Goal: Task Accomplishment & Management: Use online tool/utility

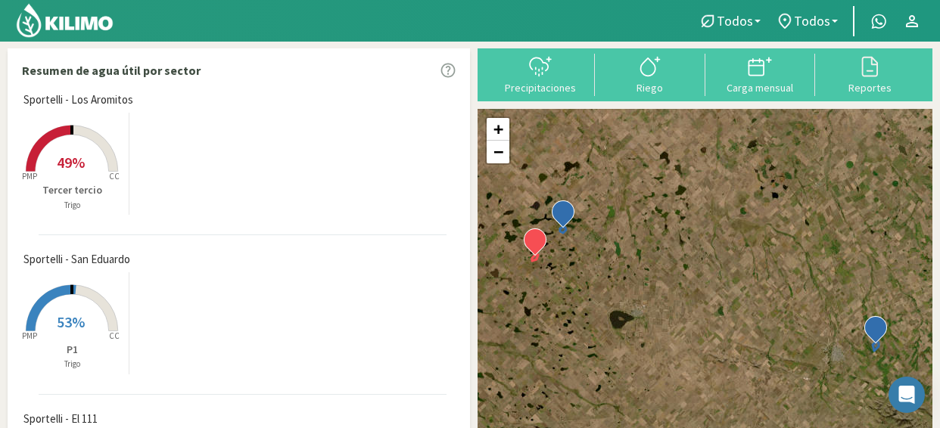
click at [59, 143] on rect at bounding box center [71, 173] width 121 height 121
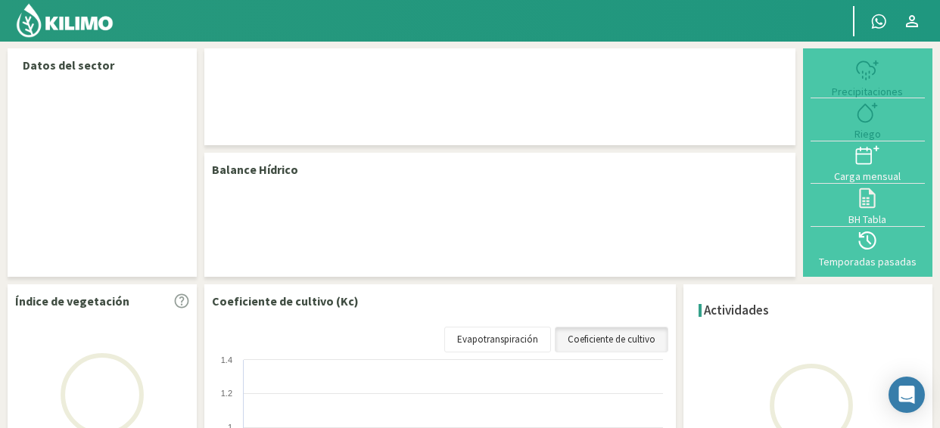
select select "1: Object"
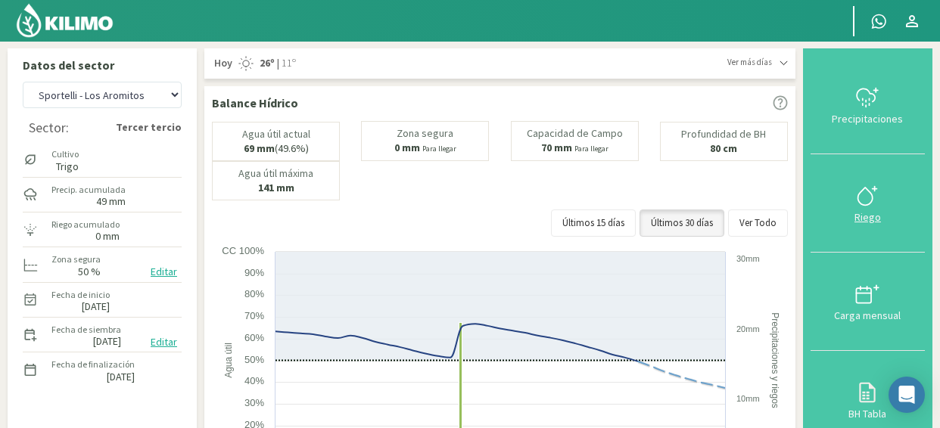
click at [871, 207] on icon at bounding box center [867, 196] width 24 height 24
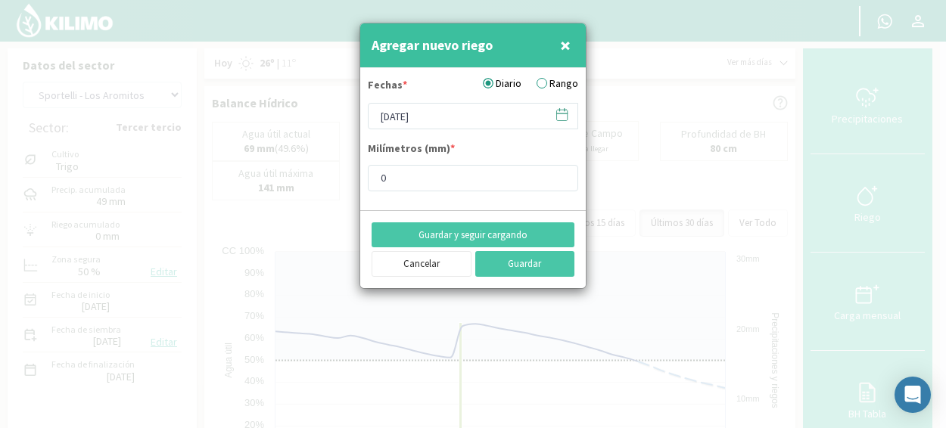
click at [559, 119] on icon at bounding box center [562, 114] width 14 height 14
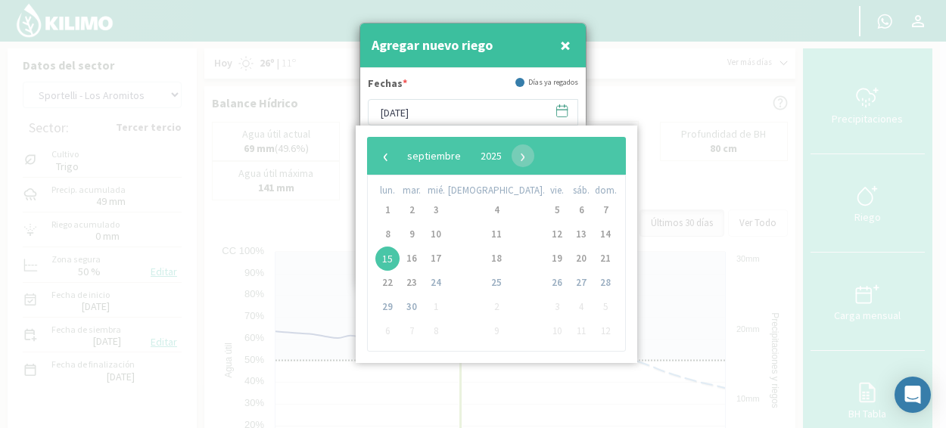
click at [562, 116] on icon at bounding box center [562, 111] width 14 height 14
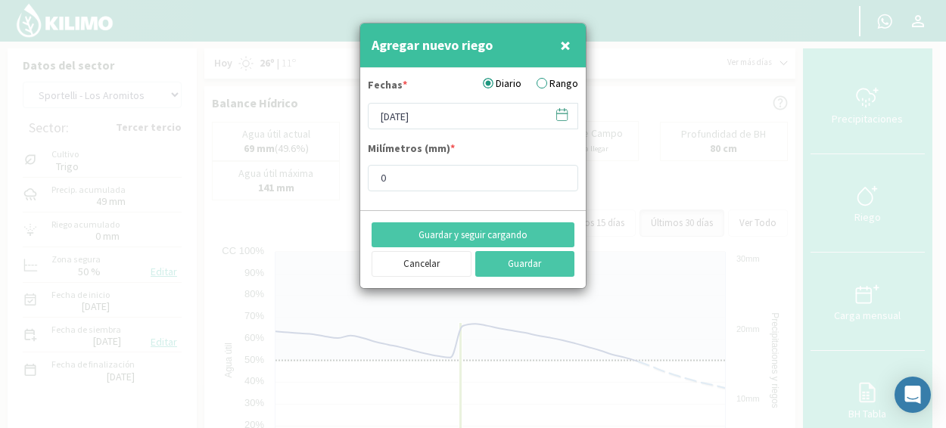
click at [559, 87] on label "Rango" at bounding box center [558, 84] width 42 height 16
click at [0, 0] on input "Rango" at bounding box center [0, 0] width 0 height 0
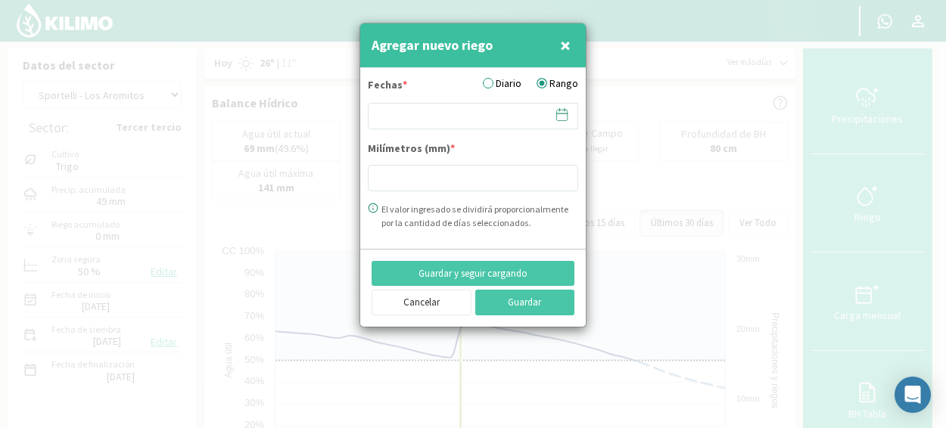
click at [568, 117] on icon at bounding box center [562, 115] width 11 height 11
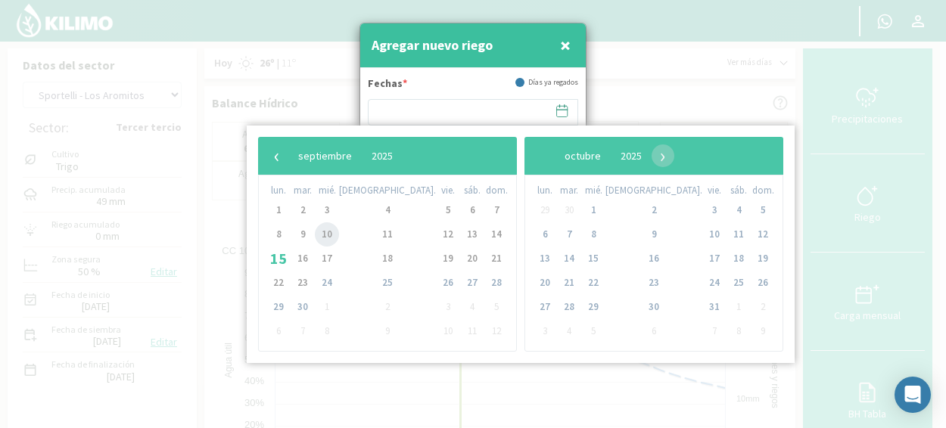
click at [338, 242] on span "10" at bounding box center [327, 235] width 24 height 24
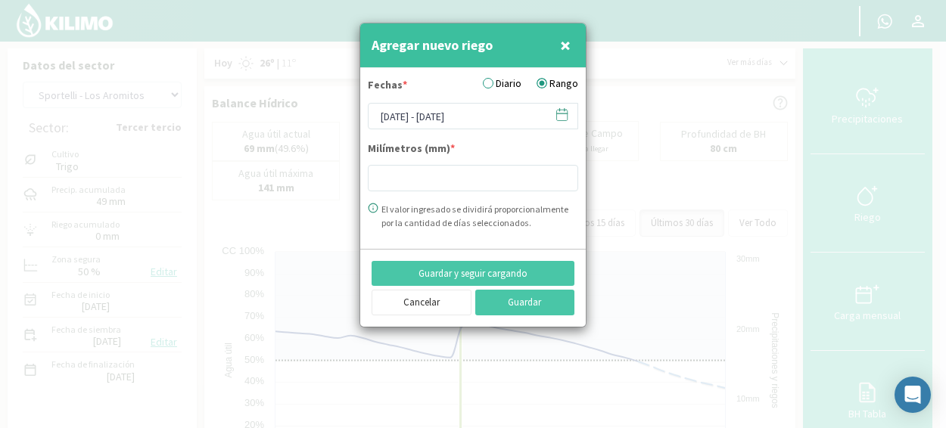
click at [556, 113] on icon at bounding box center [562, 114] width 14 height 14
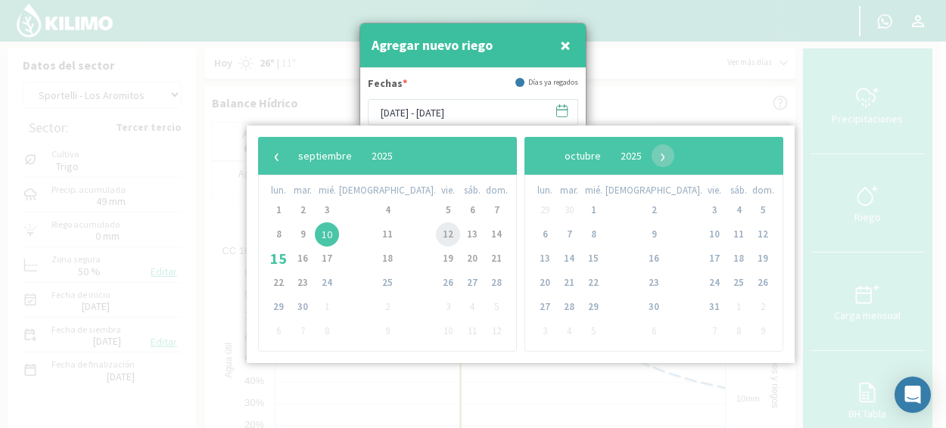
click at [436, 234] on span "12" at bounding box center [448, 235] width 24 height 24
click at [559, 113] on icon at bounding box center [562, 111] width 14 height 14
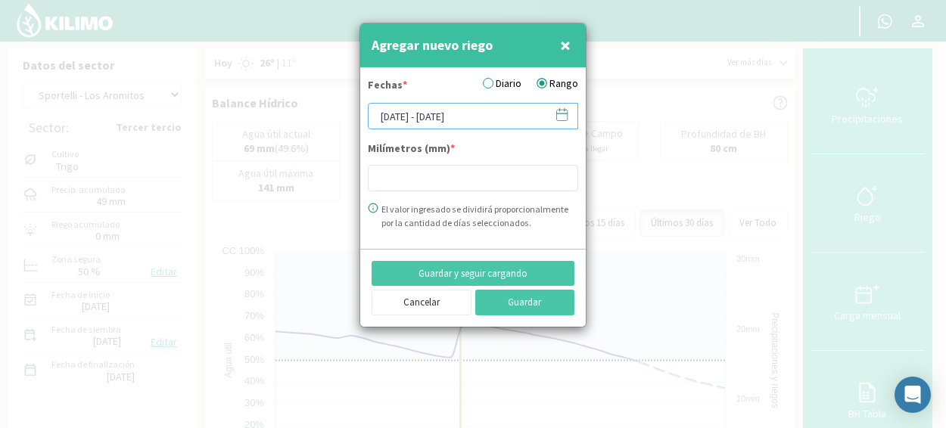
click at [451, 116] on input "10/09/2025 - 10/09/2025" at bounding box center [473, 116] width 210 height 26
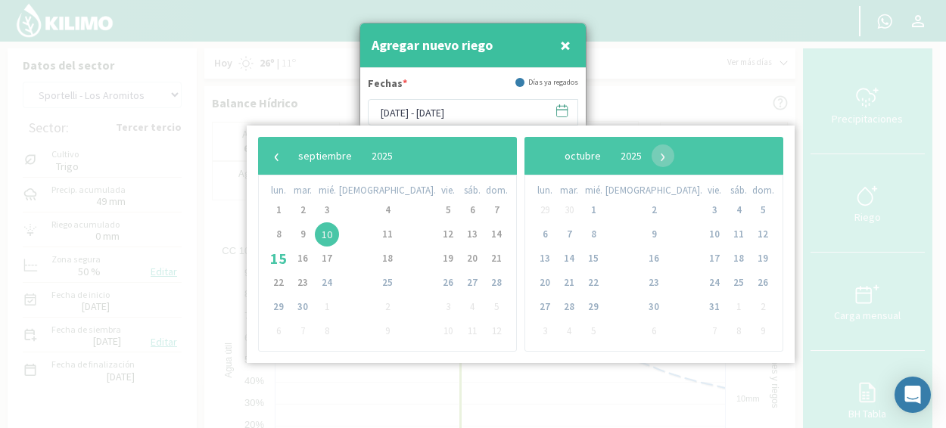
click at [454, 93] on div "Fechas * Días ya regados" at bounding box center [473, 87] width 210 height 23
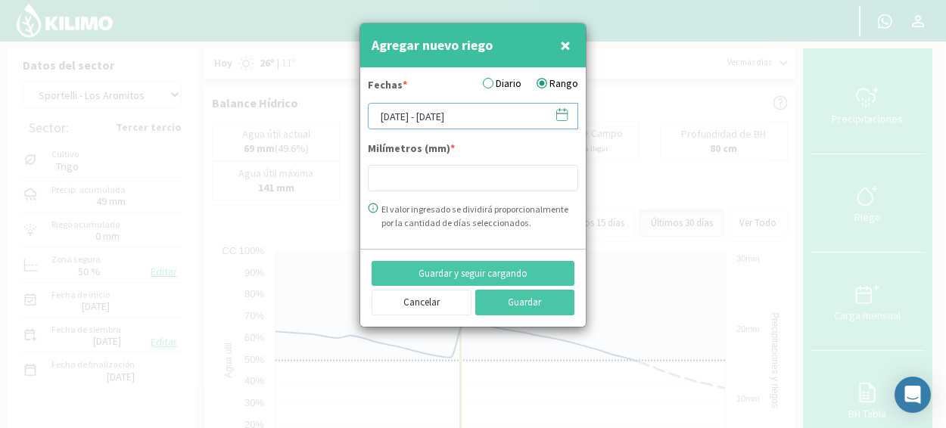
click at [447, 114] on input "10/09/2025 - 10/09/2025" at bounding box center [473, 116] width 210 height 26
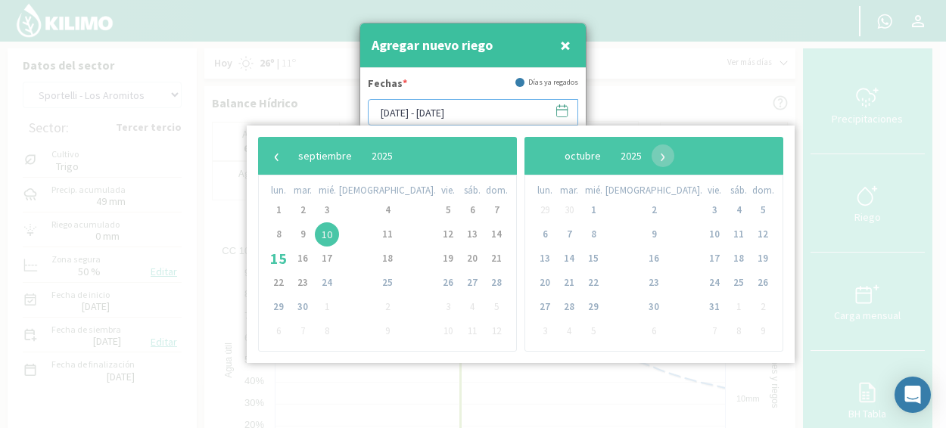
type input "10/09/2025 - 12/09/2025"
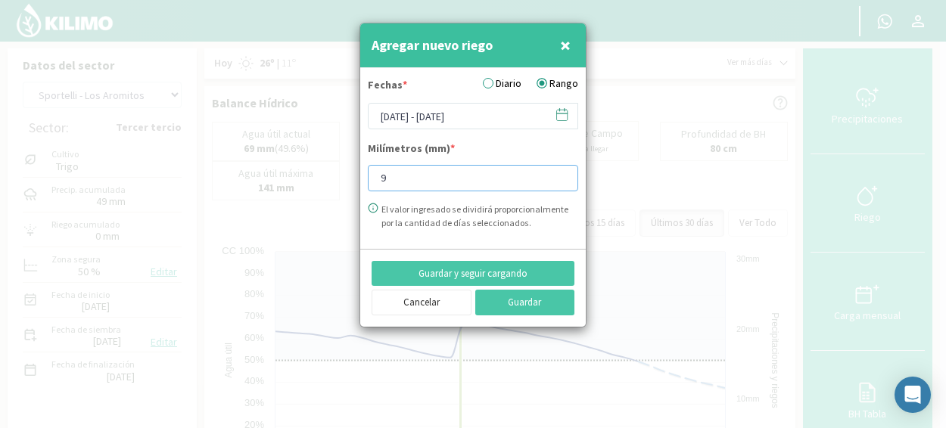
click at [559, 172] on input "9" at bounding box center [473, 178] width 210 height 26
click at [559, 172] on input "19" at bounding box center [473, 178] width 210 height 26
click at [559, 182] on input "18" at bounding box center [473, 178] width 210 height 26
click at [559, 182] on input "17" at bounding box center [473, 178] width 210 height 26
click at [559, 182] on input "16" at bounding box center [473, 178] width 210 height 26
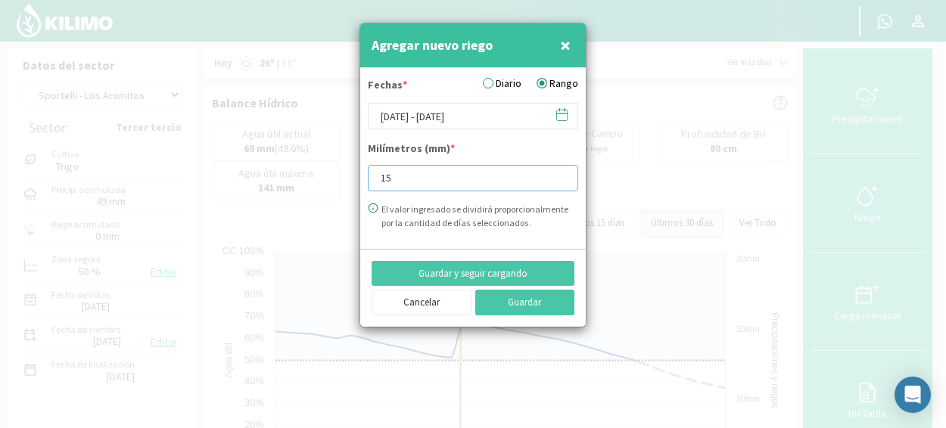
type input "15"
click at [559, 182] on input "15" at bounding box center [473, 178] width 210 height 26
click at [554, 301] on button "Guardar" at bounding box center [525, 303] width 100 height 26
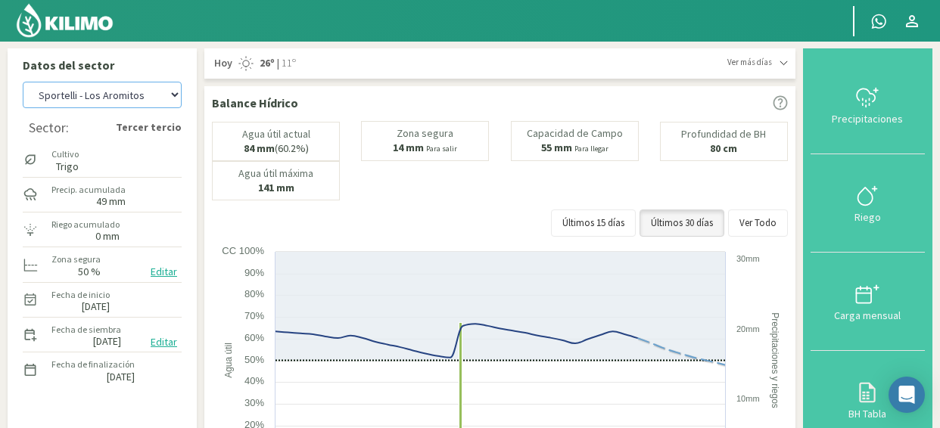
click at [174, 99] on select "[PERSON_NAME] - El 111 [PERSON_NAME] - Los Aromitos [PERSON_NAME] - [GEOGRAPHIC…" at bounding box center [102, 95] width 159 height 26
click at [23, 82] on select "[PERSON_NAME] - El 111 [PERSON_NAME] - Los Aromitos [PERSON_NAME] - [GEOGRAPHIC…" at bounding box center [102, 95] width 159 height 26
select select "5: Object"
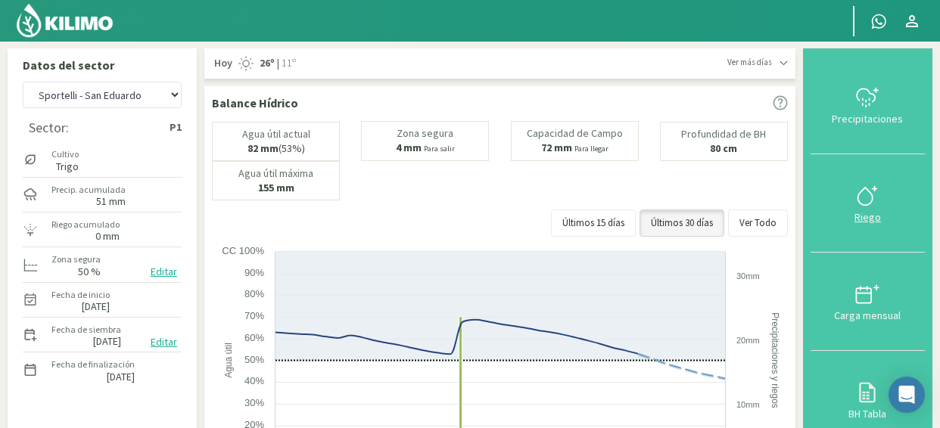
click at [900, 221] on div "Riego" at bounding box center [867, 217] width 105 height 11
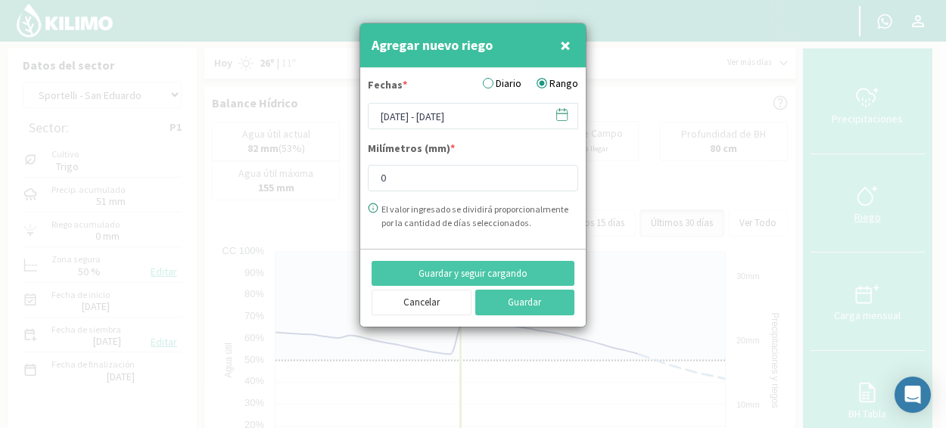
click at [900, 221] on div at bounding box center [473, 214] width 946 height 428
click at [560, 173] on input "8" at bounding box center [473, 178] width 210 height 26
click at [560, 173] on input "9" at bounding box center [473, 178] width 210 height 26
click at [560, 173] on input "10" at bounding box center [473, 178] width 210 height 26
click at [560, 173] on input "11" at bounding box center [473, 178] width 210 height 26
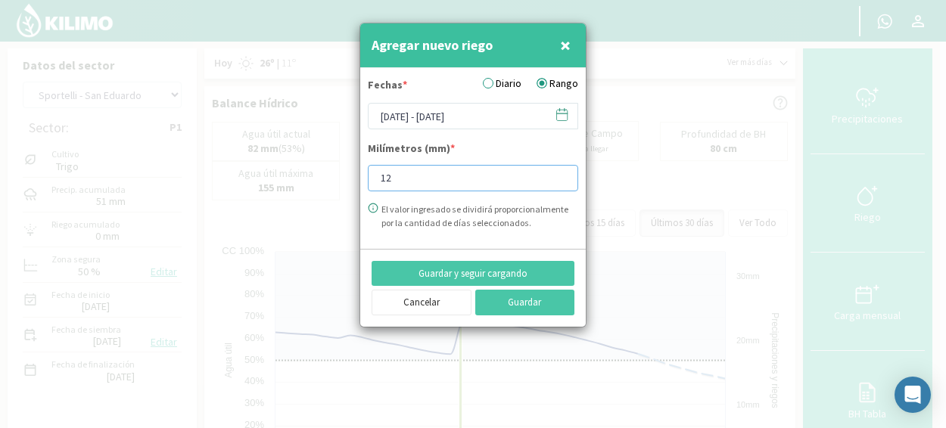
click at [560, 173] on input "12" at bounding box center [473, 178] width 210 height 26
click at [560, 173] on input "13" at bounding box center [473, 178] width 210 height 26
click at [560, 173] on input "14" at bounding box center [473, 178] width 210 height 26
type input "15"
click at [560, 173] on input "15" at bounding box center [473, 178] width 210 height 26
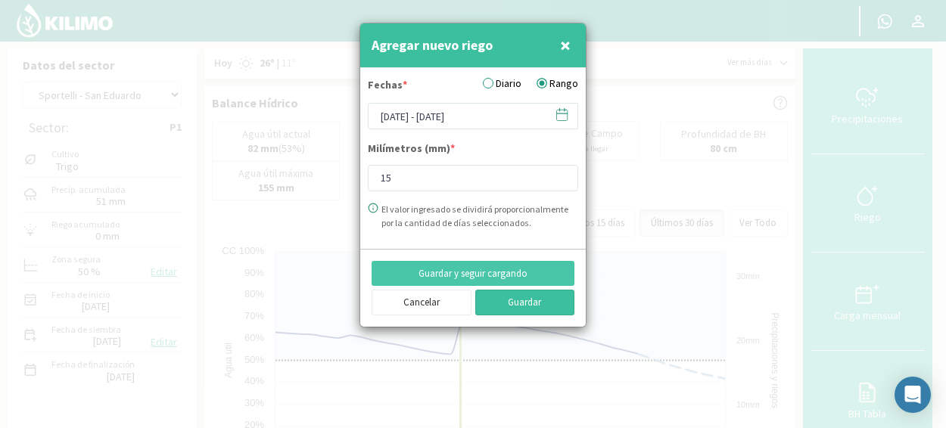
click at [546, 305] on button "Guardar" at bounding box center [525, 303] width 100 height 26
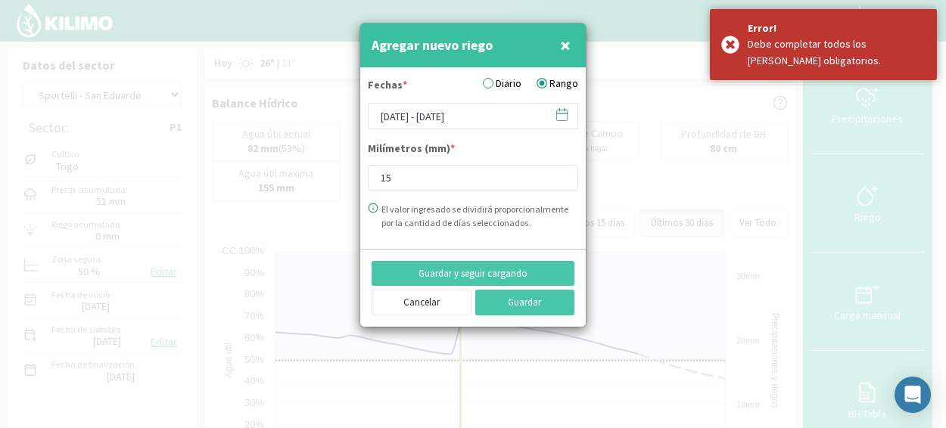
click at [564, 50] on span "×" at bounding box center [565, 45] width 11 height 25
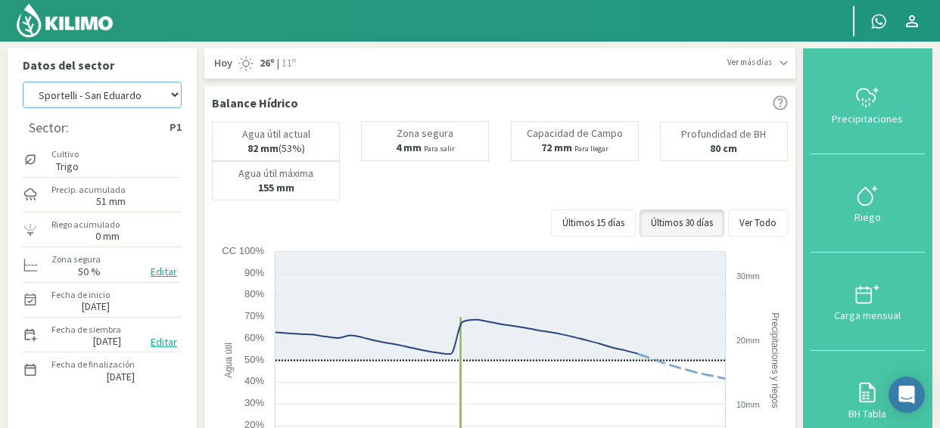
click at [173, 99] on select "[PERSON_NAME] - El 111 [PERSON_NAME] - Los Aromitos [PERSON_NAME] - [GEOGRAPHIC…" at bounding box center [102, 95] width 159 height 26
click at [23, 82] on select "[PERSON_NAME] - El 111 [PERSON_NAME] - Los Aromitos [PERSON_NAME] - [GEOGRAPHIC…" at bounding box center [102, 95] width 159 height 26
click at [848, 193] on div at bounding box center [867, 196] width 105 height 24
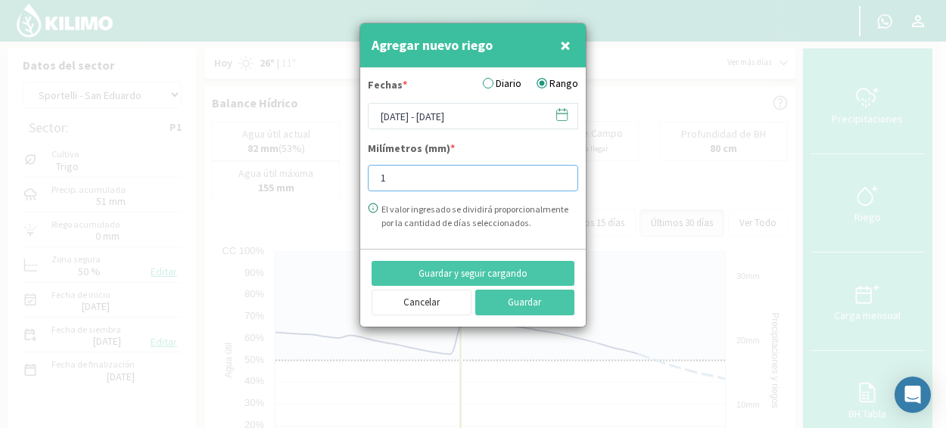
click at [559, 175] on input "1" at bounding box center [473, 178] width 210 height 26
click at [559, 175] on input "9" at bounding box center [473, 178] width 210 height 26
click at [559, 175] on input "10" at bounding box center [473, 178] width 210 height 26
click at [559, 175] on input "11" at bounding box center [473, 178] width 210 height 26
click at [559, 175] on input "12" at bounding box center [473, 178] width 210 height 26
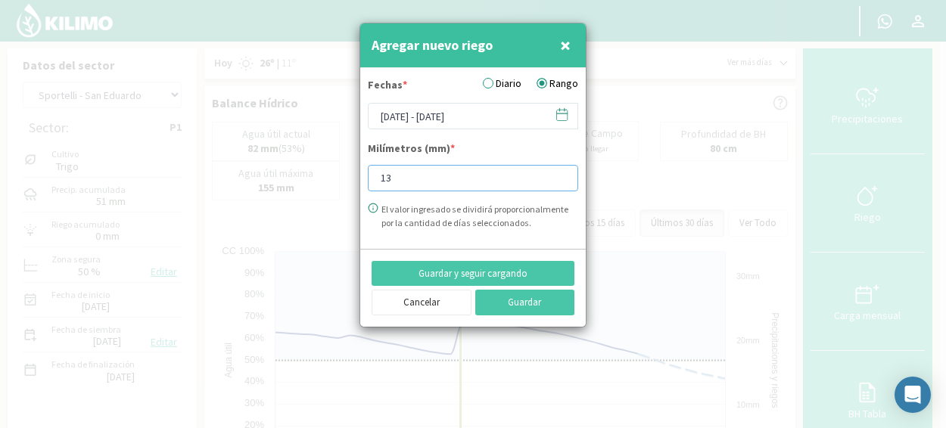
click at [559, 175] on input "13" at bounding box center [473, 178] width 210 height 26
click at [559, 175] on input "14" at bounding box center [473, 178] width 210 height 26
type input "15"
click at [559, 175] on input "15" at bounding box center [473, 178] width 210 height 26
click at [553, 299] on button "Guardar" at bounding box center [525, 303] width 100 height 26
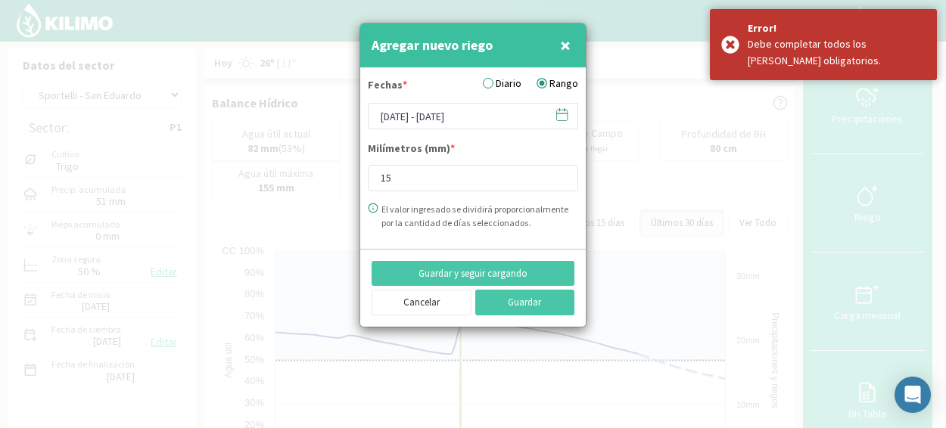
click at [565, 116] on icon at bounding box center [562, 114] width 14 height 14
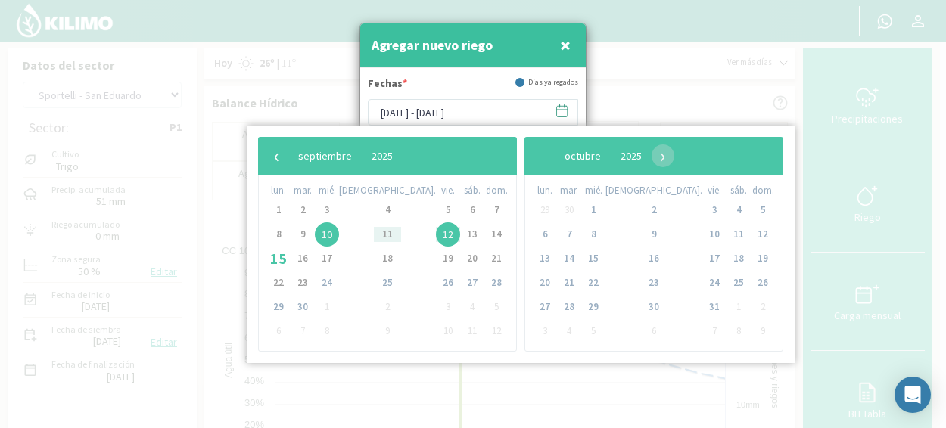
click at [339, 235] on span "10" at bounding box center [327, 235] width 24 height 24
click at [436, 235] on span "12" at bounding box center [448, 235] width 24 height 24
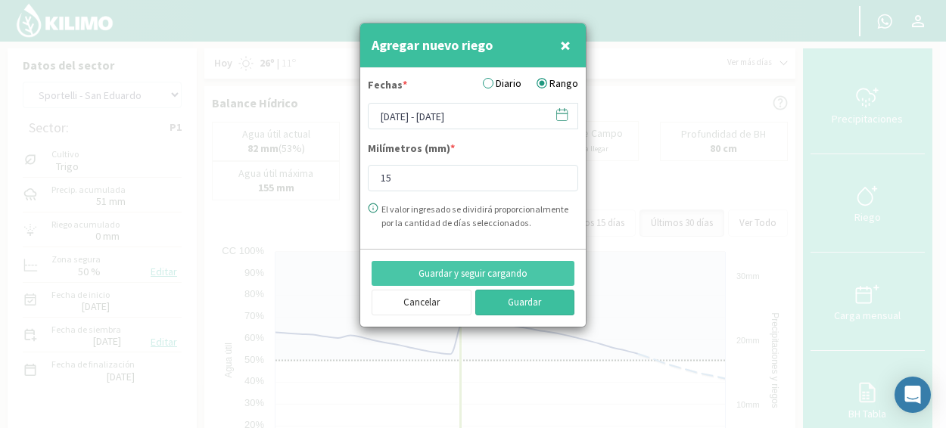
click at [512, 296] on button "Guardar" at bounding box center [525, 303] width 100 height 26
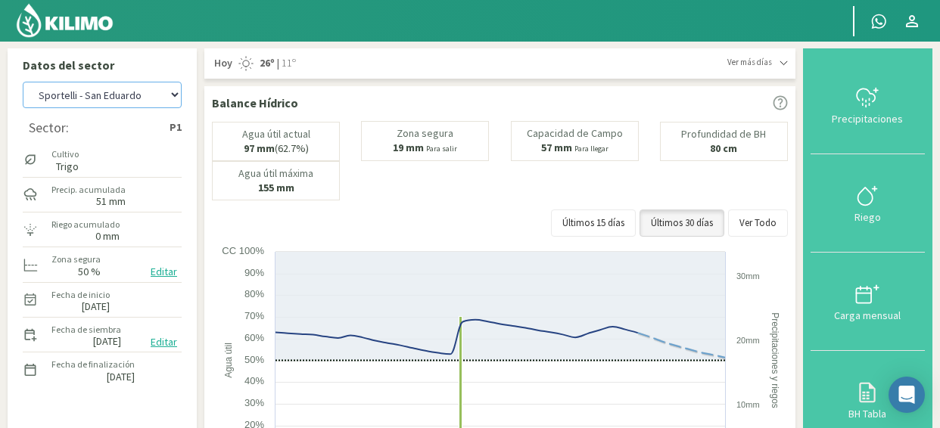
click at [175, 98] on select "[PERSON_NAME] - El 111 [PERSON_NAME] - Los Aromitos [PERSON_NAME] - [GEOGRAPHIC…" at bounding box center [102, 95] width 159 height 26
click at [23, 82] on select "[PERSON_NAME] - El 111 [PERSON_NAME] - Los Aromitos [PERSON_NAME] - [GEOGRAPHIC…" at bounding box center [102, 95] width 159 height 26
click at [173, 98] on select "[PERSON_NAME] - El 111 [PERSON_NAME] - Los Aromitos [PERSON_NAME] - [GEOGRAPHIC…" at bounding box center [102, 95] width 159 height 26
select select "6: Object"
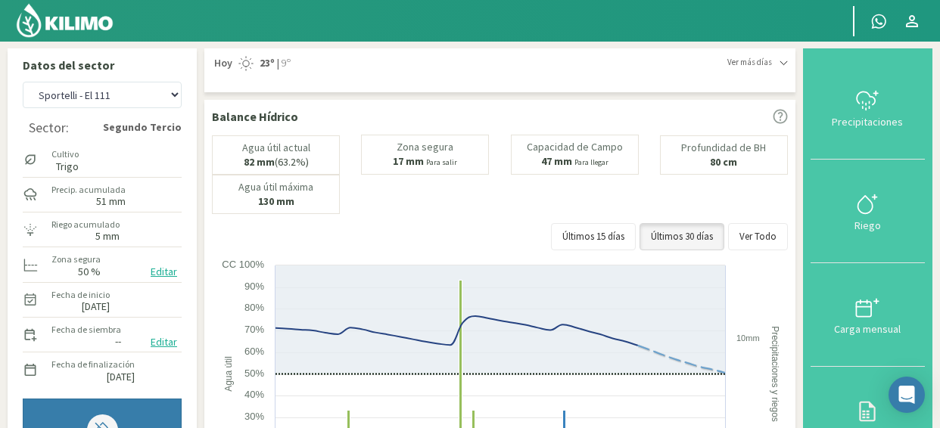
click at [677, 213] on div "Agua útil actual 82 mm (63.2%) Zona segura 17 mm Para salir Capacidad de Campo …" at bounding box center [500, 196] width 576 height 123
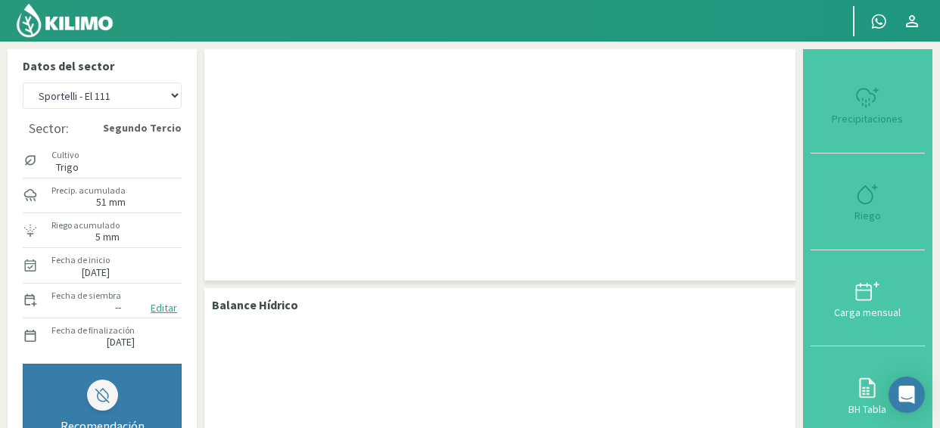
drag, startPoint x: 939, startPoint y: 157, endPoint x: 943, endPoint y: 134, distance: 23.8
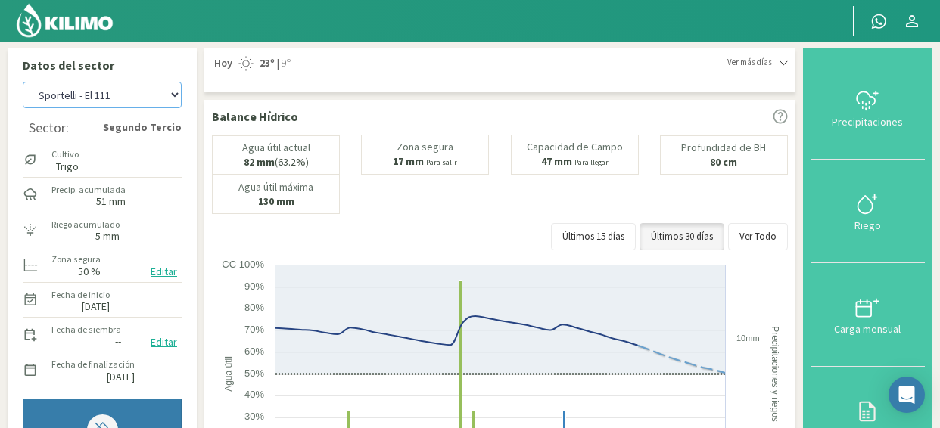
click at [172, 93] on select "[PERSON_NAME] - El 111 [PERSON_NAME] - Los Aromitos [PERSON_NAME] - [GEOGRAPHIC…" at bounding box center [102, 95] width 159 height 26
click at [23, 82] on select "[PERSON_NAME] - El 111 [PERSON_NAME] - Los Aromitos [PERSON_NAME] - [GEOGRAPHIC…" at bounding box center [102, 95] width 159 height 26
select select "4: Object"
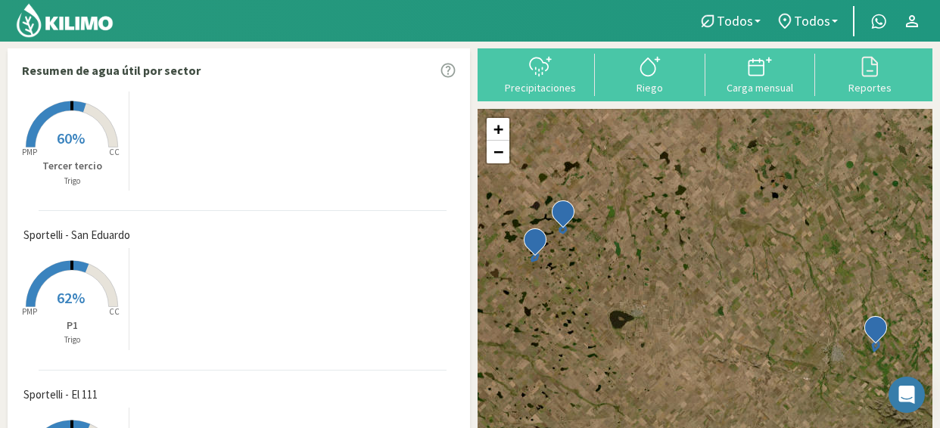
scroll to position [17, 0]
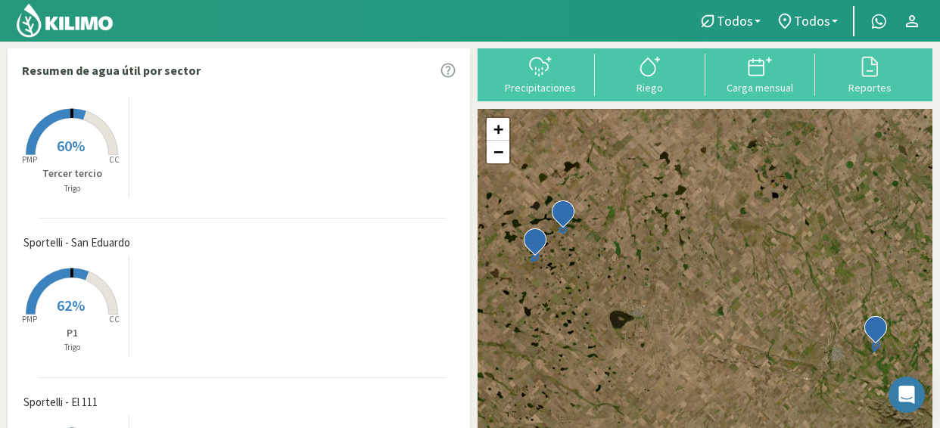
click at [82, 138] on span "60%" at bounding box center [71, 145] width 28 height 19
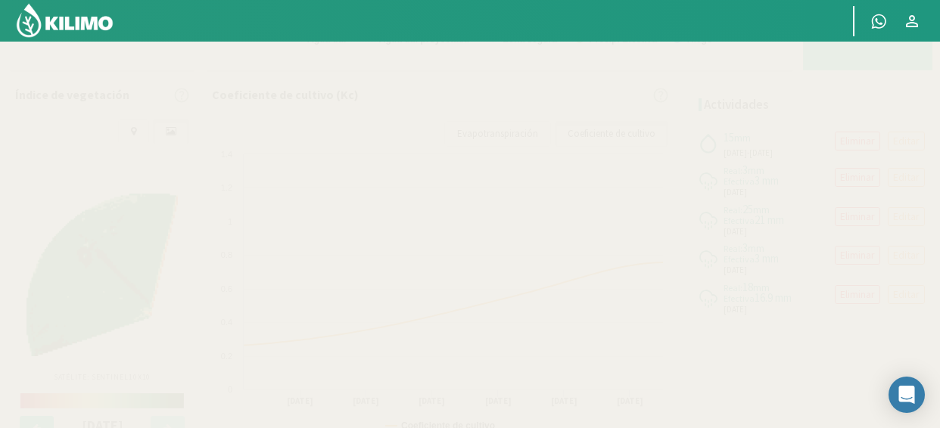
scroll to position [515, 0]
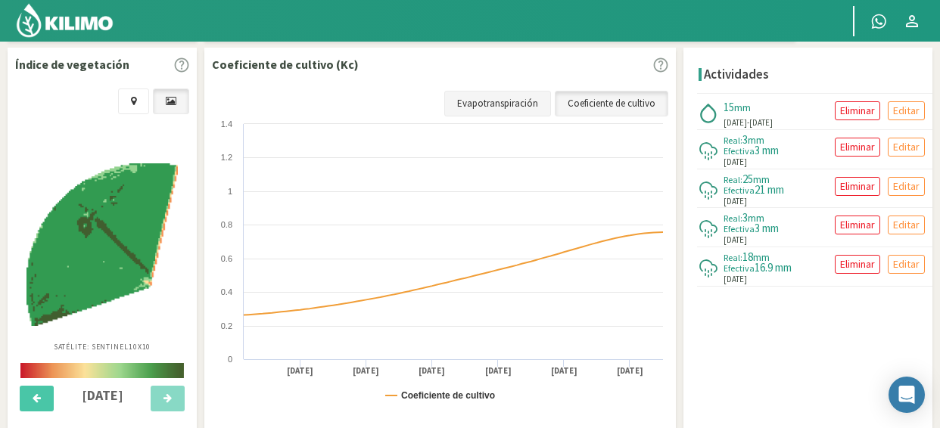
click at [487, 108] on link "Evapotranspiración" at bounding box center [497, 104] width 107 height 26
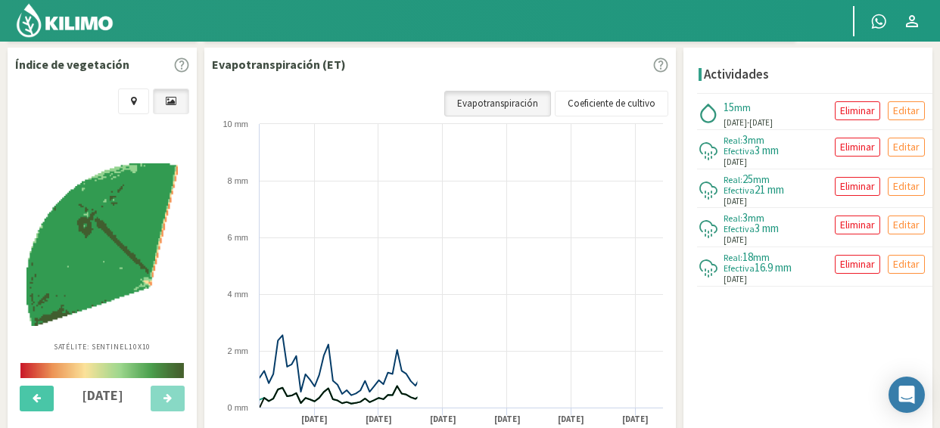
click at [487, 108] on link "Evapotranspiración" at bounding box center [497, 104] width 107 height 26
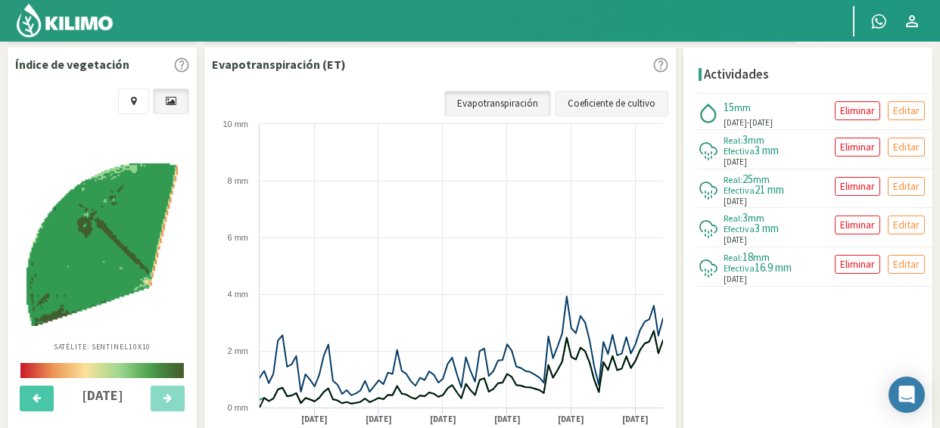
click at [605, 103] on link "Coeficiente de cultivo" at bounding box center [612, 104] width 114 height 26
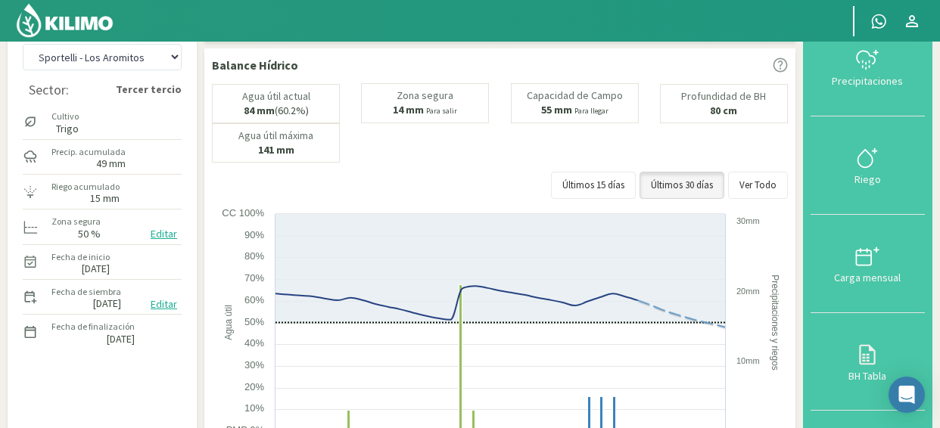
scroll to position [0, 0]
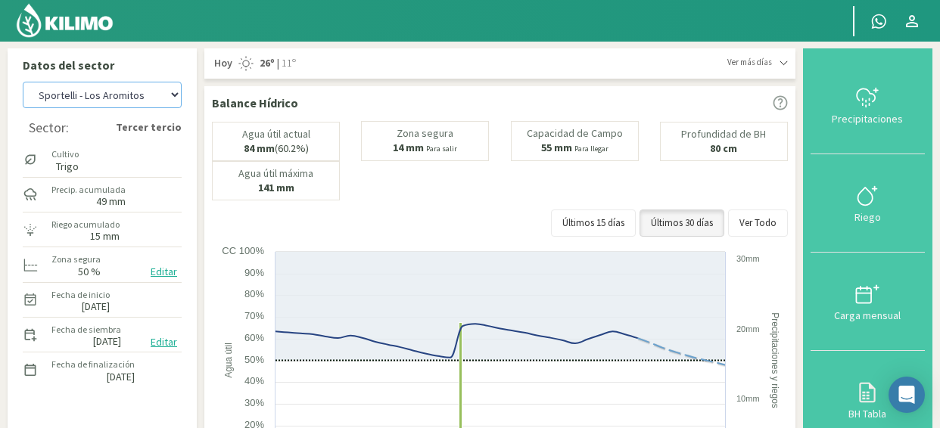
click at [173, 98] on select "[PERSON_NAME] - El 111 [PERSON_NAME] - Los Aromitos [PERSON_NAME] - [GEOGRAPHIC…" at bounding box center [102, 95] width 159 height 26
click at [23, 82] on select "[PERSON_NAME] - El 111 [PERSON_NAME] - Los Aromitos [PERSON_NAME] - [GEOGRAPHIC…" at bounding box center [102, 95] width 159 height 26
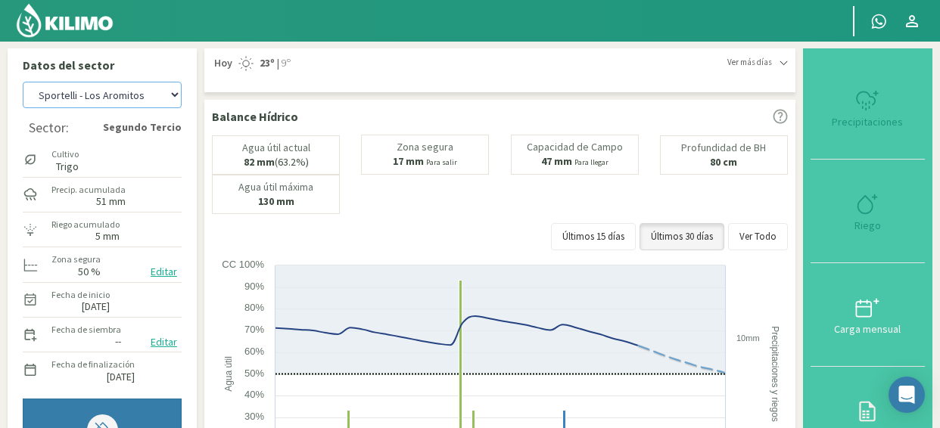
select select "5: Object"
